Goal: Task Accomplishment & Management: Manage account settings

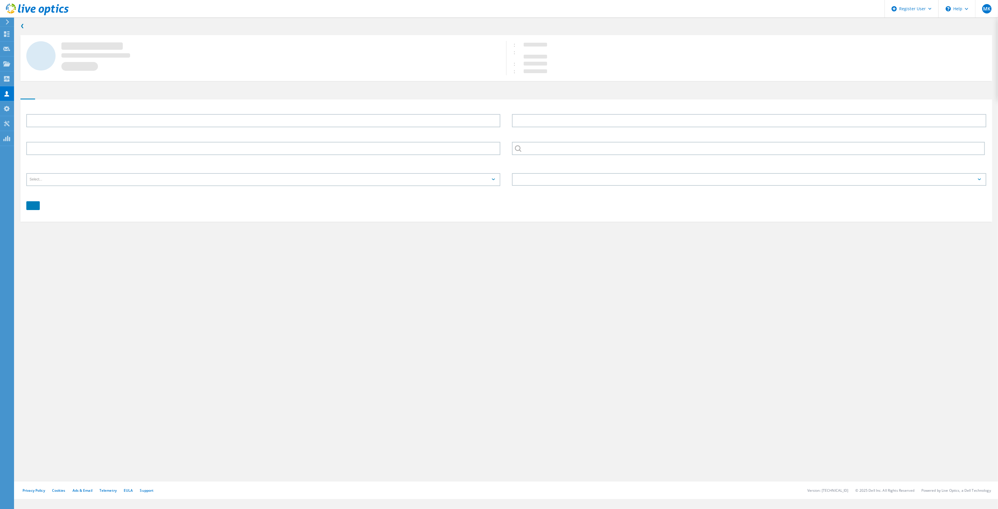
type input "[PERSON_NAME]"
type input "Rice"
type input "[GEOGRAPHIC_DATA][DEMOGRAPHIC_DATA]"
type input "English"
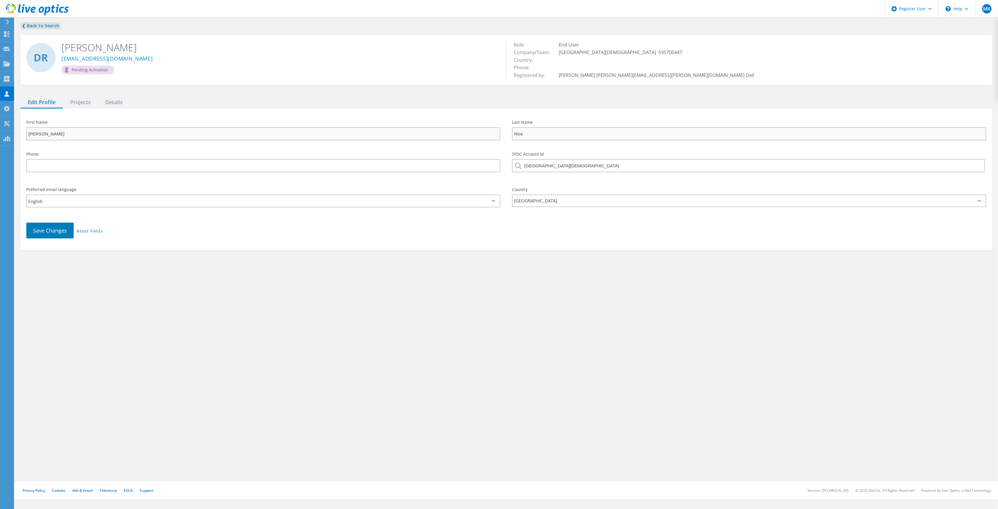
click at [37, 24] on link "❮ Back to Search" at bounding box center [40, 25] width 40 height 7
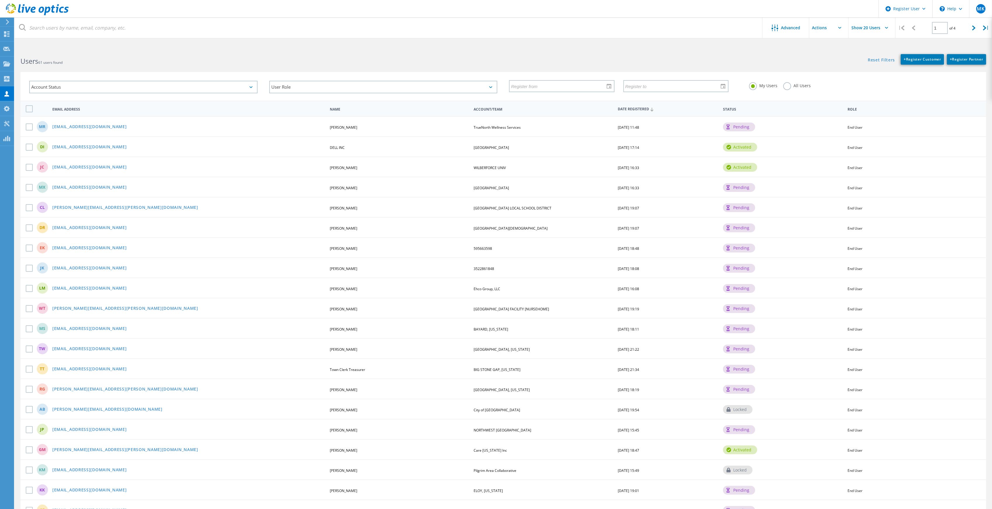
click at [788, 85] on label "All Users" at bounding box center [796, 85] width 27 height 6
click at [0, 0] on input "All Users" at bounding box center [0, 0] width 0 height 0
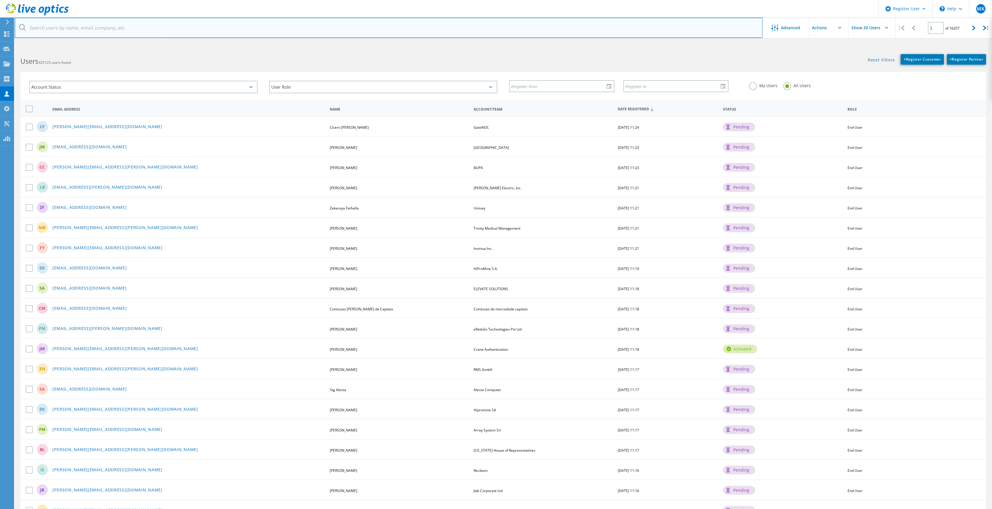
click at [293, 33] on input "text" at bounding box center [389, 28] width 748 height 20
paste input "[PERSON_NAME] <[PERSON_NAME][EMAIL_ADDRESS][PERSON_NAME][DOMAIN_NAME]>"
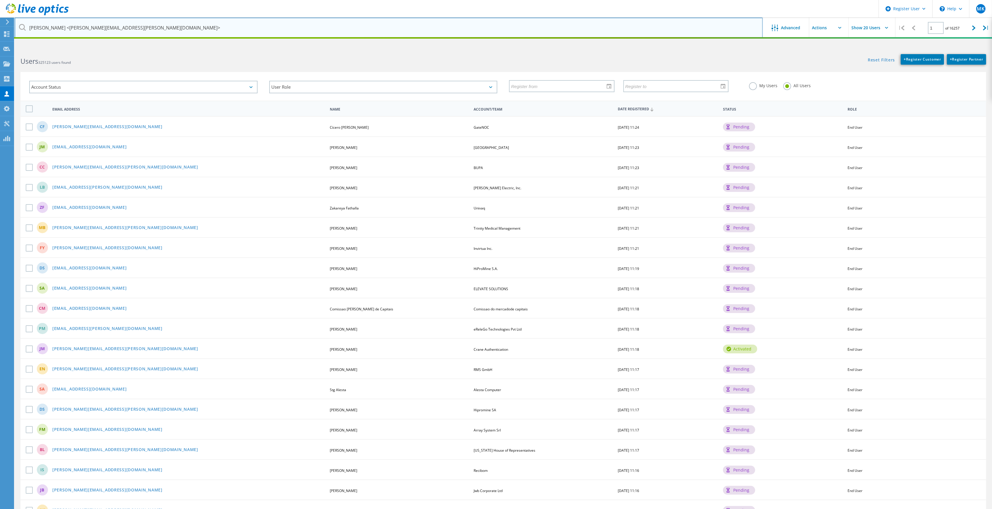
drag, startPoint x: 64, startPoint y: 27, endPoint x: 14, endPoint y: 27, distance: 50.3
click at [14, 27] on html "Register User \n Help Explore Helpful Articles Contact Support MK Dell User [PE…" at bounding box center [496, 271] width 992 height 543
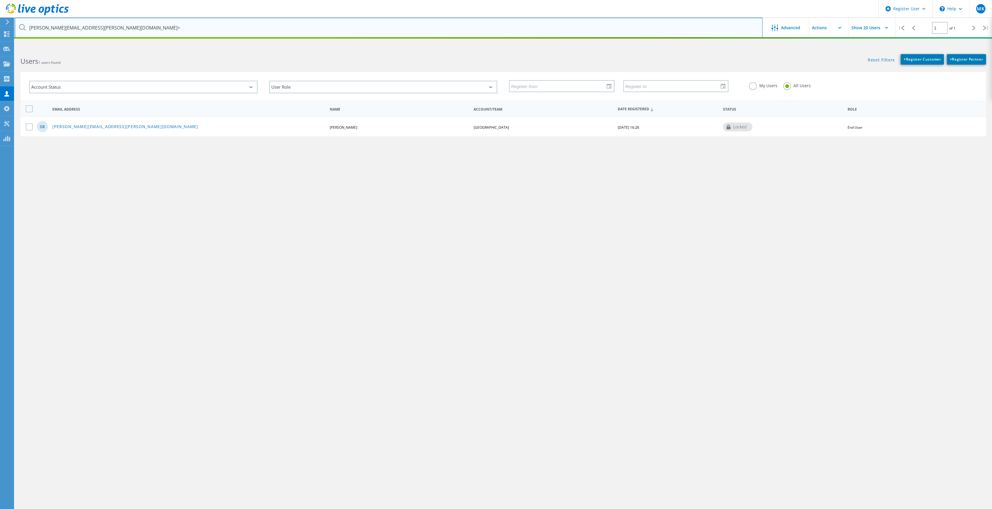
click at [106, 23] on input "[PERSON_NAME][EMAIL_ADDRESS][PERSON_NAME][DOMAIN_NAME]>" at bounding box center [389, 28] width 748 height 20
type input "[PERSON_NAME][EMAIL_ADDRESS][PERSON_NAME][DOMAIN_NAME]"
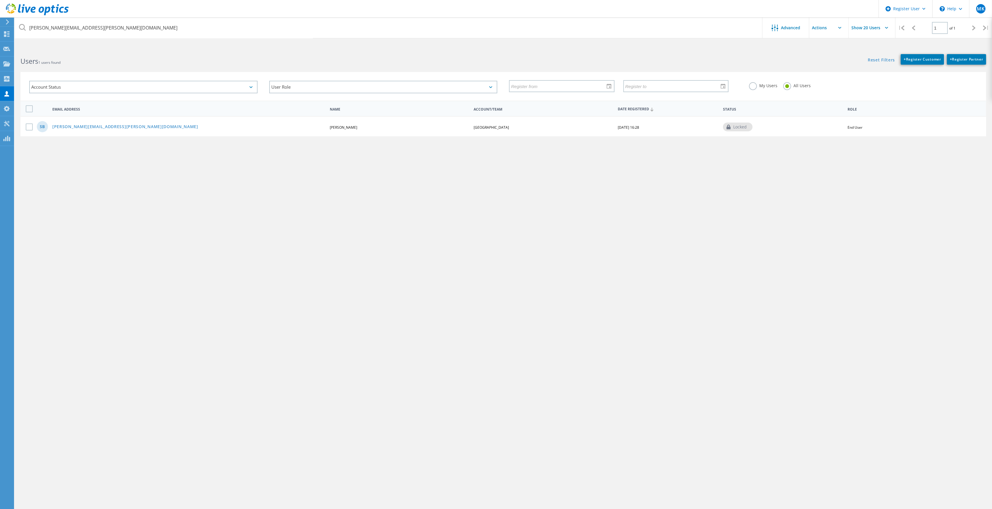
click at [92, 122] on div "SB [EMAIL_ADDRESS][PERSON_NAME][DOMAIN_NAME] [PERSON_NAME] [GEOGRAPHIC_DATA] [D…" at bounding box center [503, 126] width 966 height 20
click at [91, 125] on link "[PERSON_NAME][EMAIL_ADDRESS][PERSON_NAME][DOMAIN_NAME]" at bounding box center [125, 127] width 146 height 5
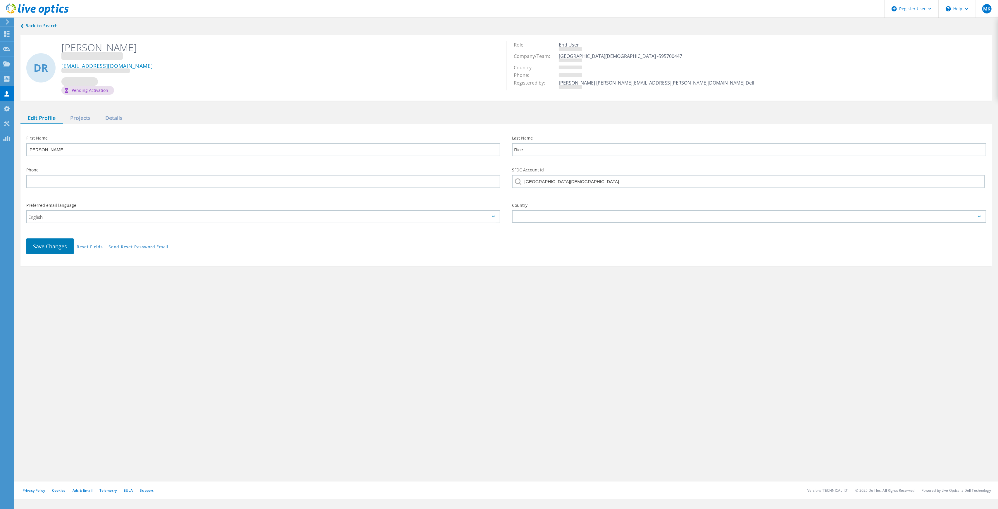
type input "[PERSON_NAME]"
type input "[GEOGRAPHIC_DATA]"
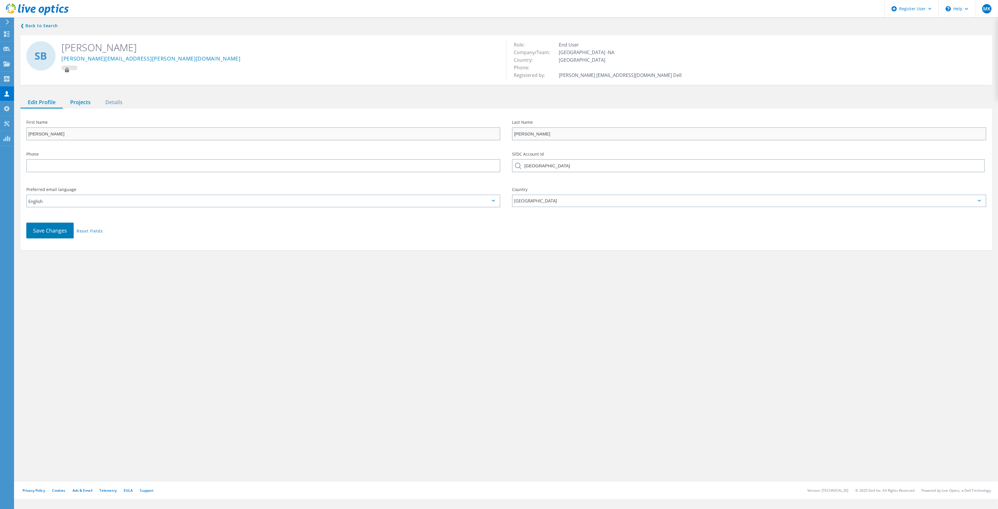
click at [82, 107] on div "Projects" at bounding box center [80, 103] width 35 height 12
